Goal: Information Seeking & Learning: Learn about a topic

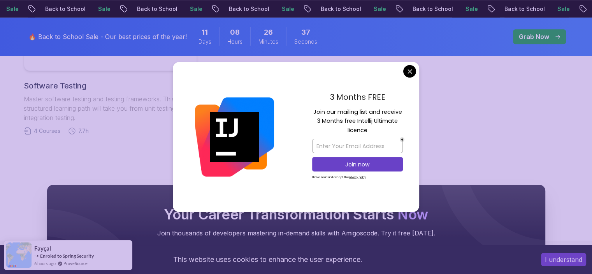
scroll to position [675, 0]
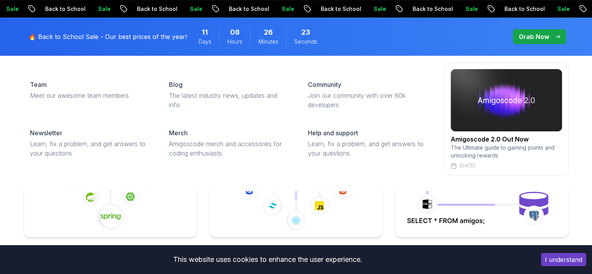
scroll to position [208, 0]
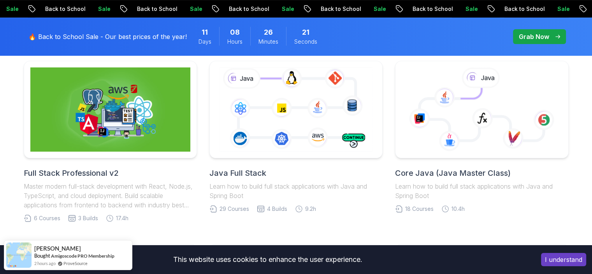
click at [555, 265] on button "I understand" at bounding box center [563, 259] width 45 height 13
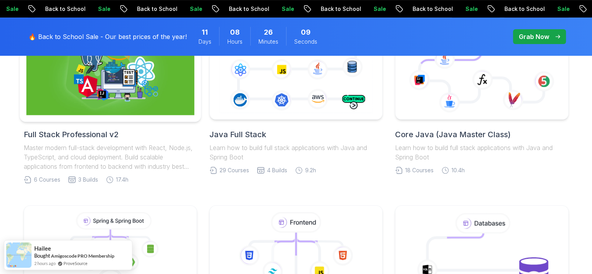
scroll to position [247, 0]
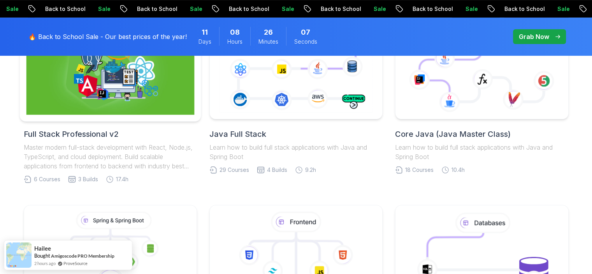
click at [138, 88] on img at bounding box center [110, 70] width 168 height 88
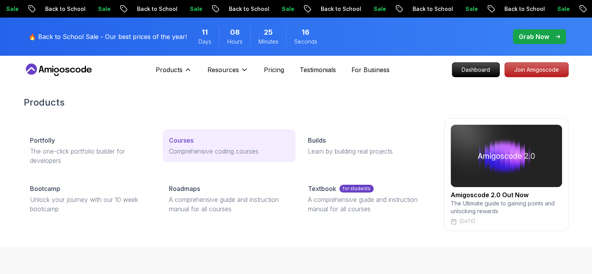
click at [174, 150] on p "Comprehensive coding courses" at bounding box center [229, 150] width 120 height 9
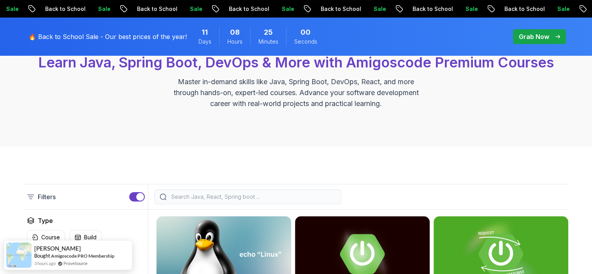
scroll to position [117, 0]
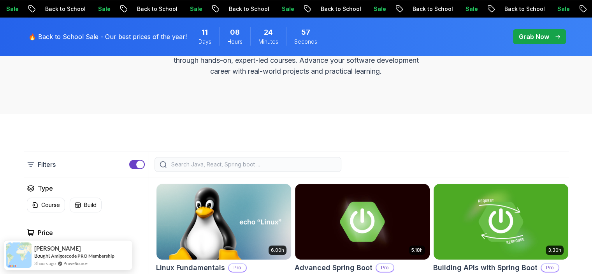
click at [203, 162] on input "search" at bounding box center [253, 164] width 167 height 8
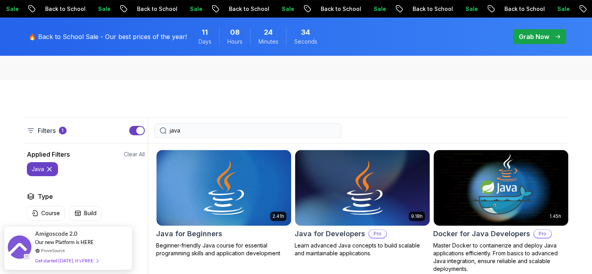
scroll to position [181, 0]
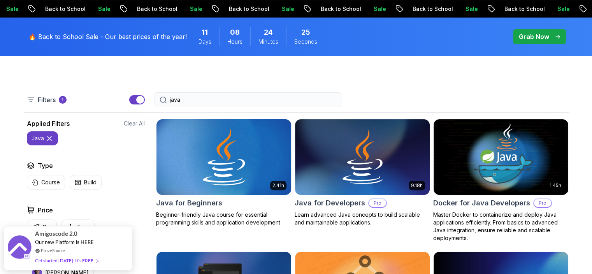
type input "java"
click at [241, 165] on img at bounding box center [223, 156] width 141 height 79
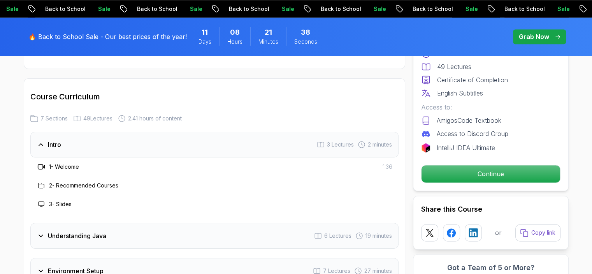
scroll to position [1155, 0]
